Goal: Find specific page/section: Find specific page/section

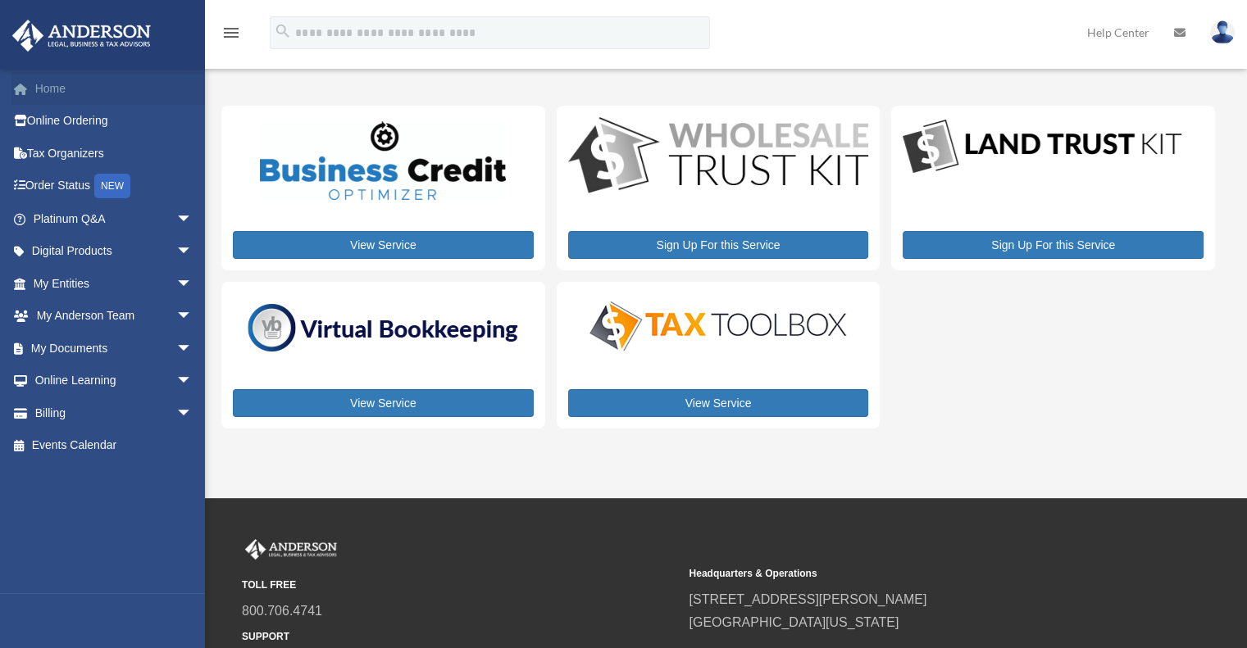
click at [73, 88] on link "Home" at bounding box center [114, 88] width 206 height 33
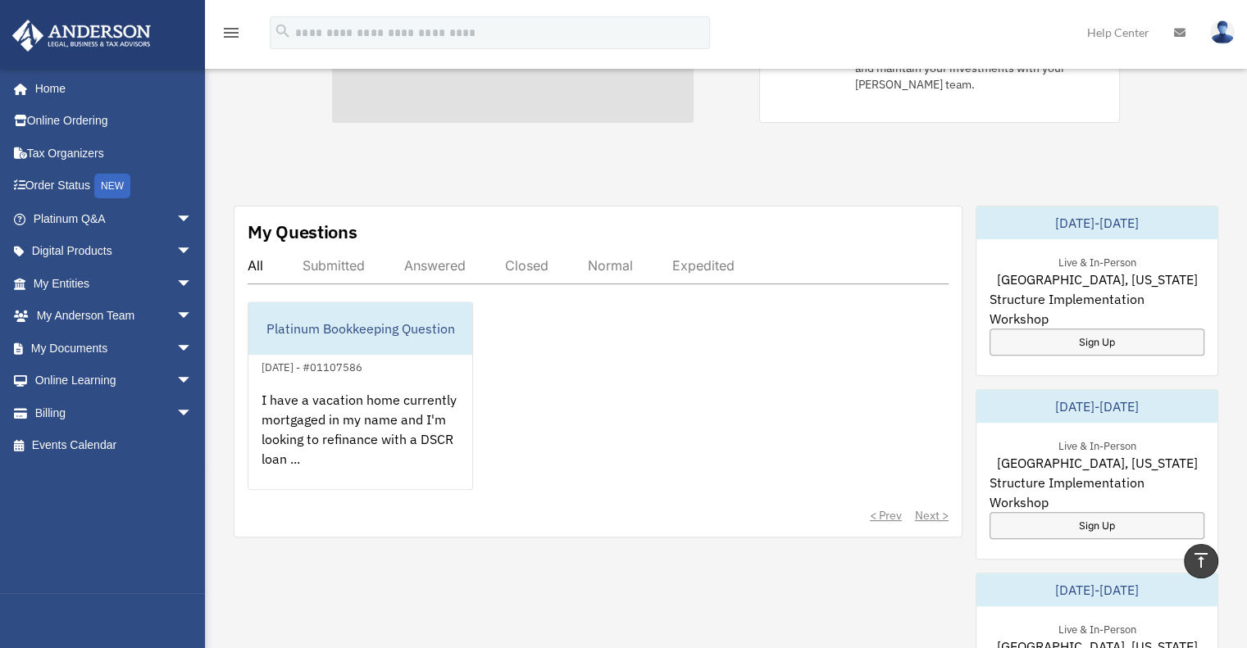
scroll to position [485, 0]
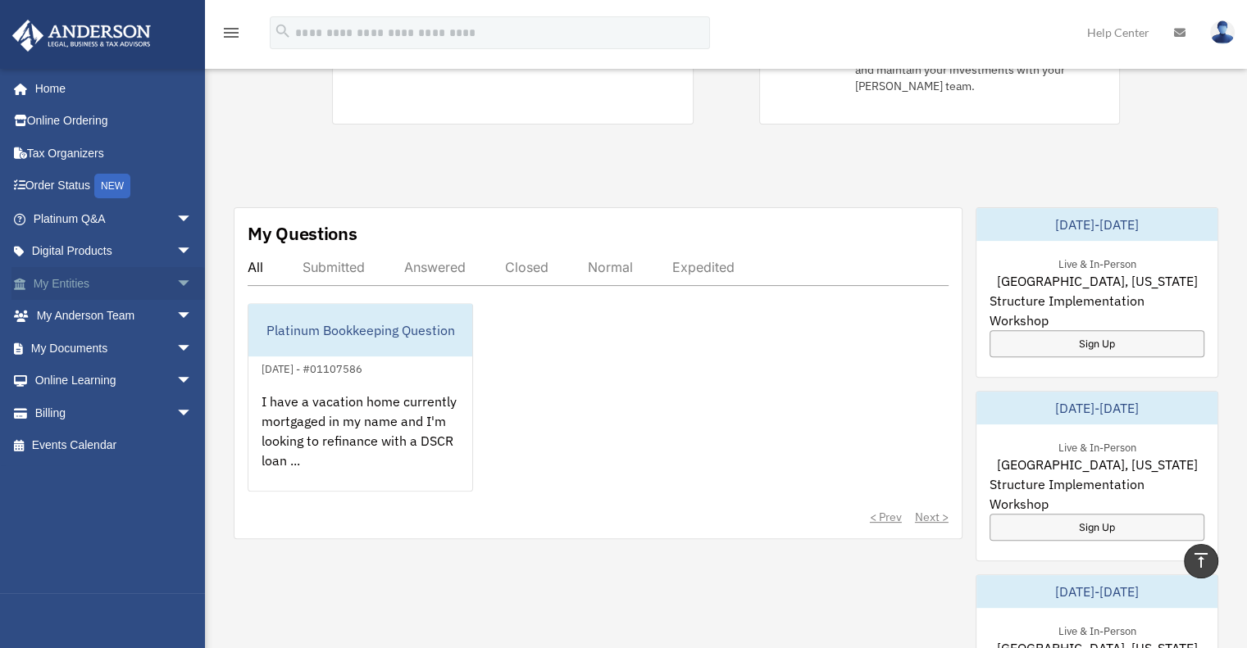
click at [176, 281] on span "arrow_drop_down" at bounding box center [192, 284] width 33 height 34
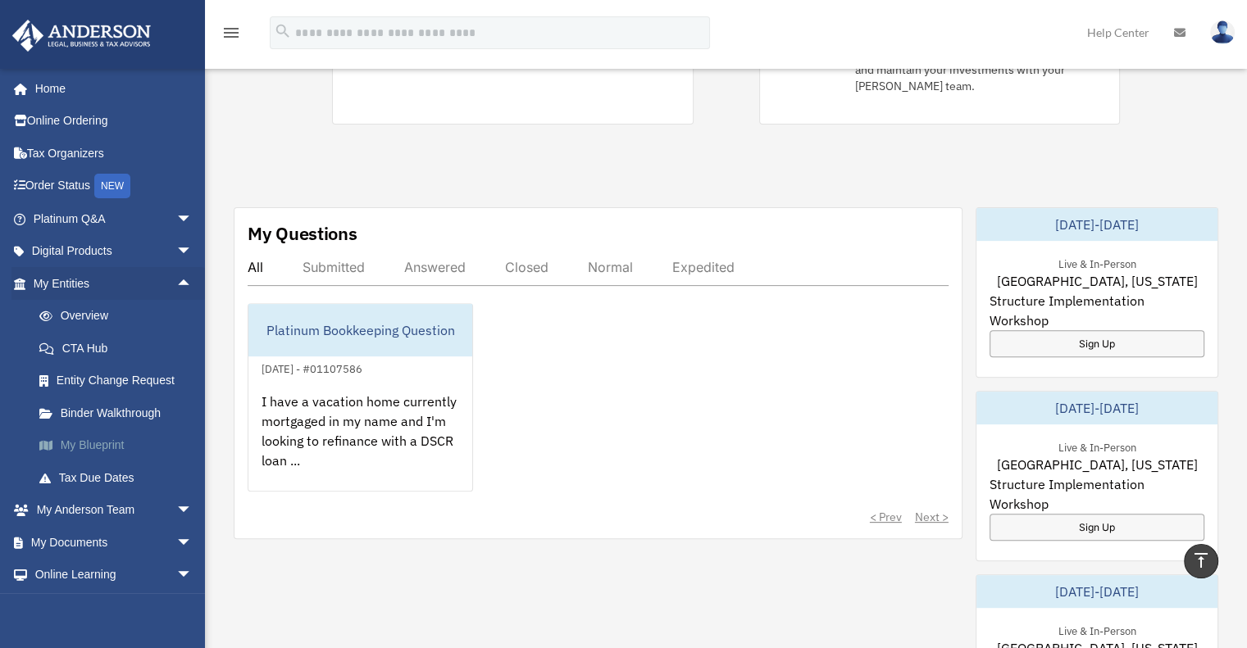
click at [69, 448] on link "My Blueprint" at bounding box center [120, 445] width 194 height 33
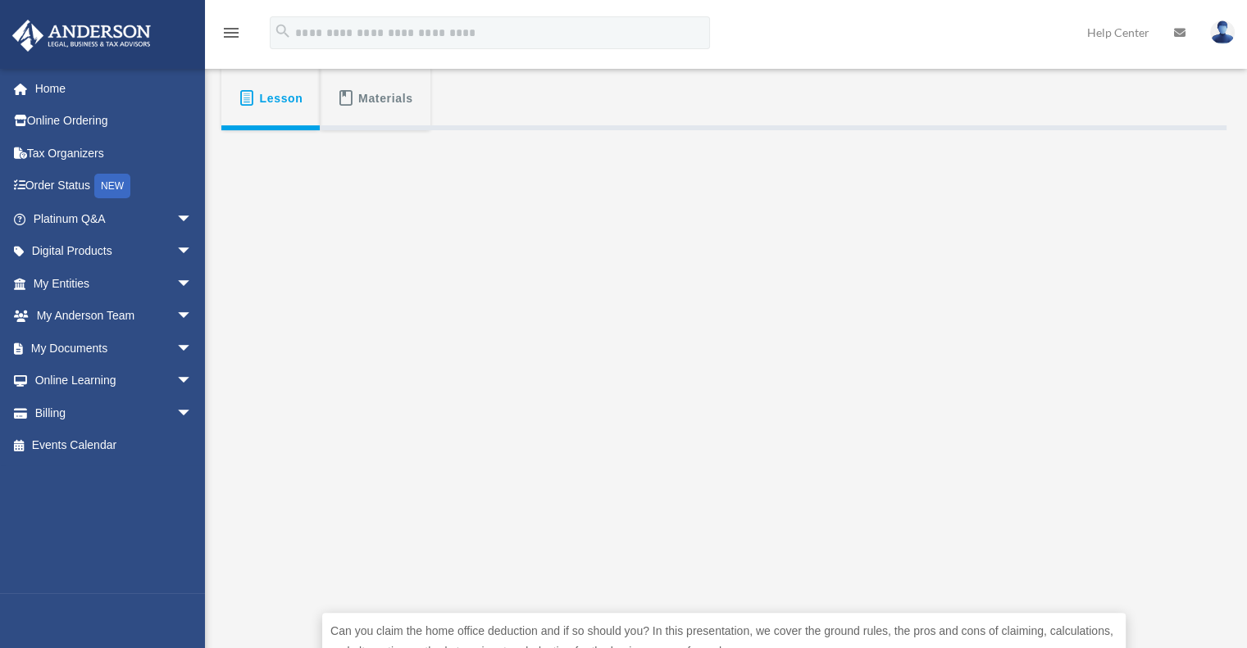
scroll to position [268, 0]
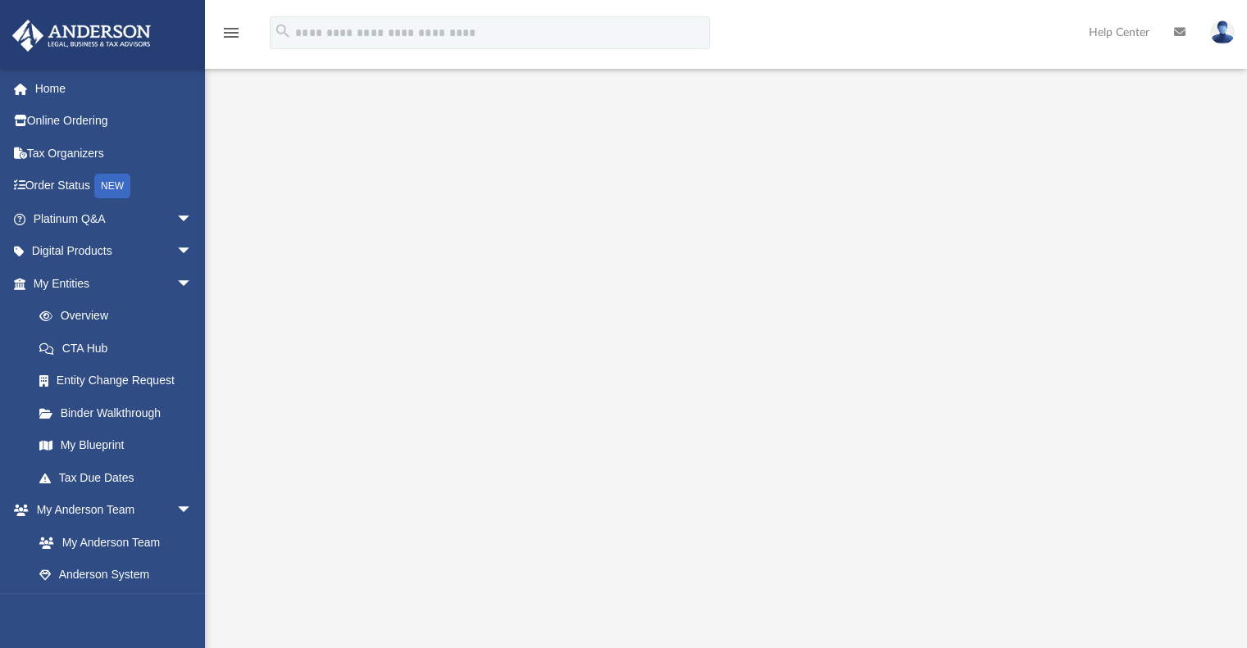
scroll to position [36, 0]
